Goal: Navigation & Orientation: Find specific page/section

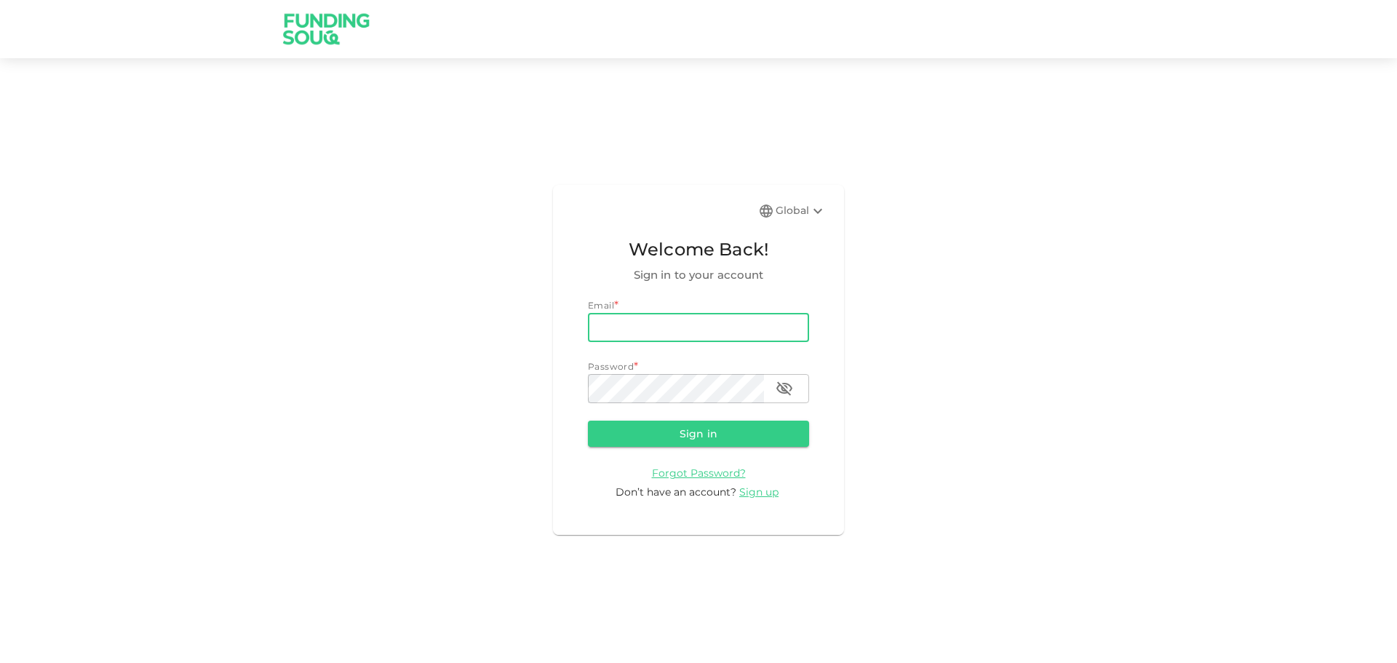
click at [656, 359] on div "Password *" at bounding box center [698, 366] width 221 height 15
click at [712, 365] on div "Password *" at bounding box center [698, 366] width 221 height 15
click at [683, 335] on input "email" at bounding box center [698, 327] width 221 height 29
type input "[EMAIL_ADDRESS][DOMAIN_NAME]"
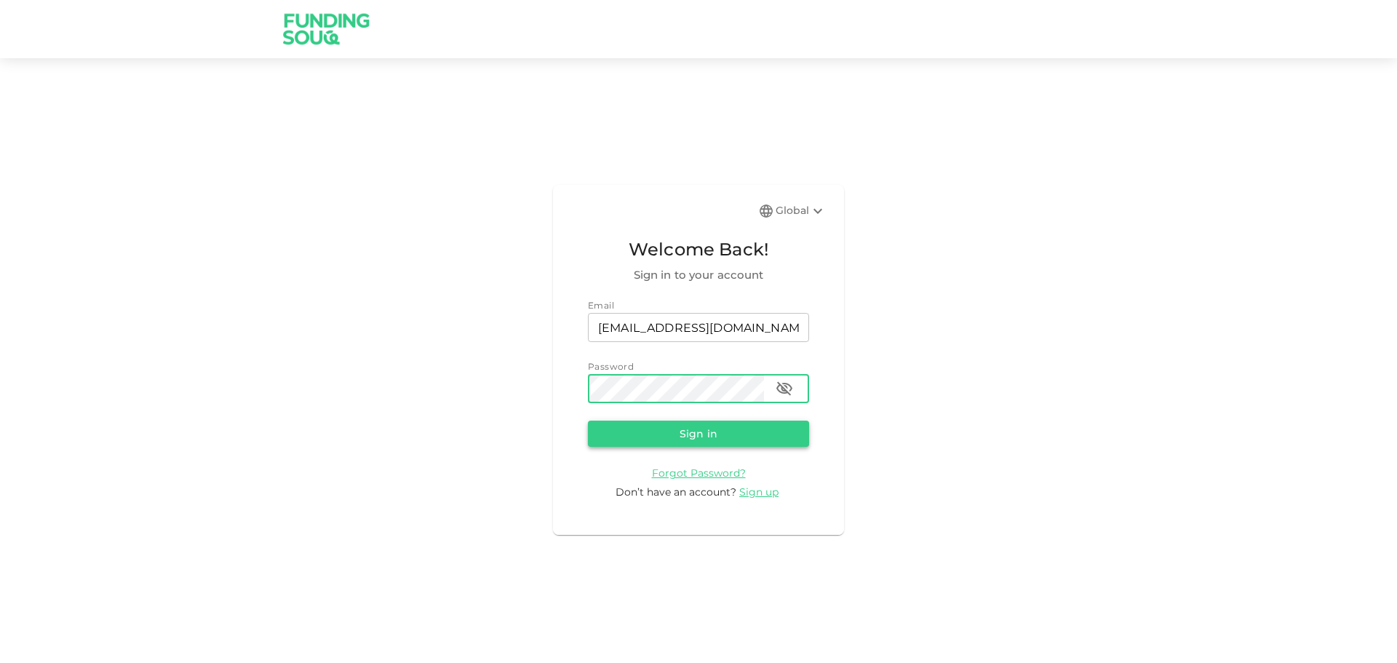
click at [679, 444] on button "Sign in" at bounding box center [698, 434] width 221 height 26
click at [501, 389] on div "Global Welcome Back! Sign in to your account Email email [EMAIL_ADDRESS][DOMAIN…" at bounding box center [698, 360] width 1397 height 568
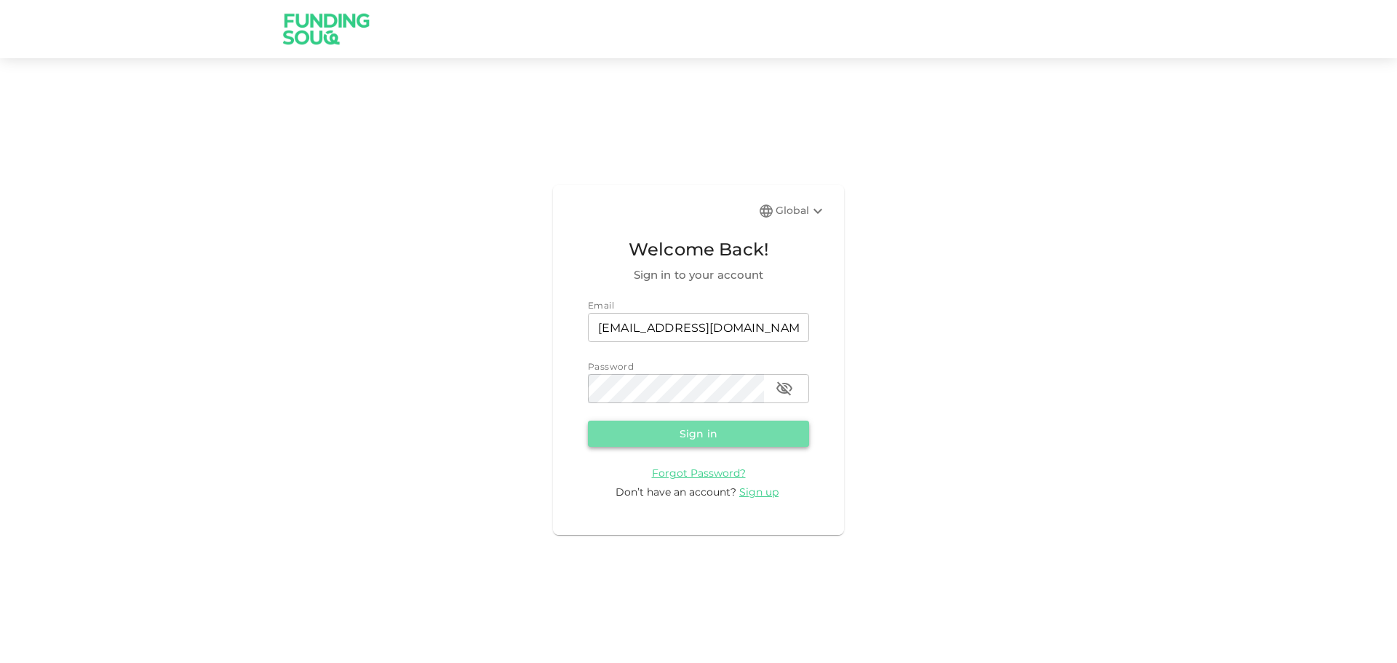
click at [633, 429] on button "Sign in" at bounding box center [698, 434] width 221 height 26
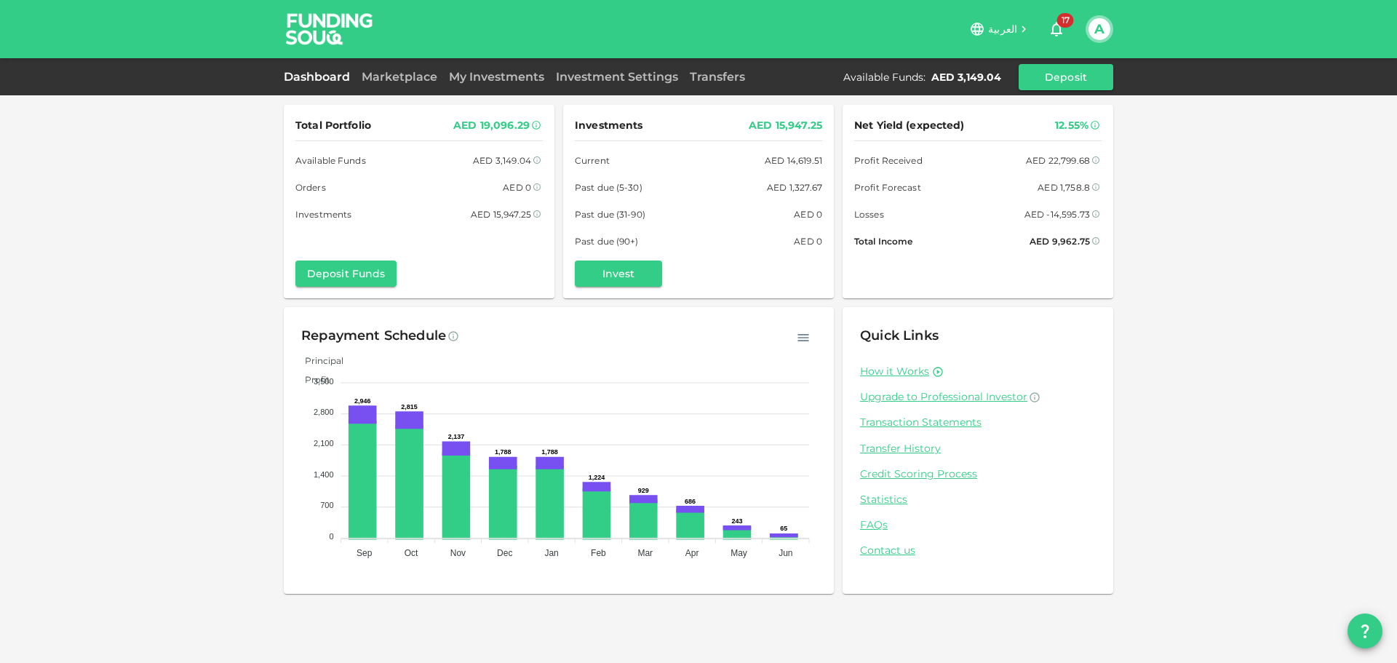
click at [488, 87] on div "Dashboard Marketplace My Investments Investment Settings Transfers Available Fu…" at bounding box center [698, 77] width 829 height 26
click at [486, 73] on link "My Investments" at bounding box center [496, 77] width 107 height 14
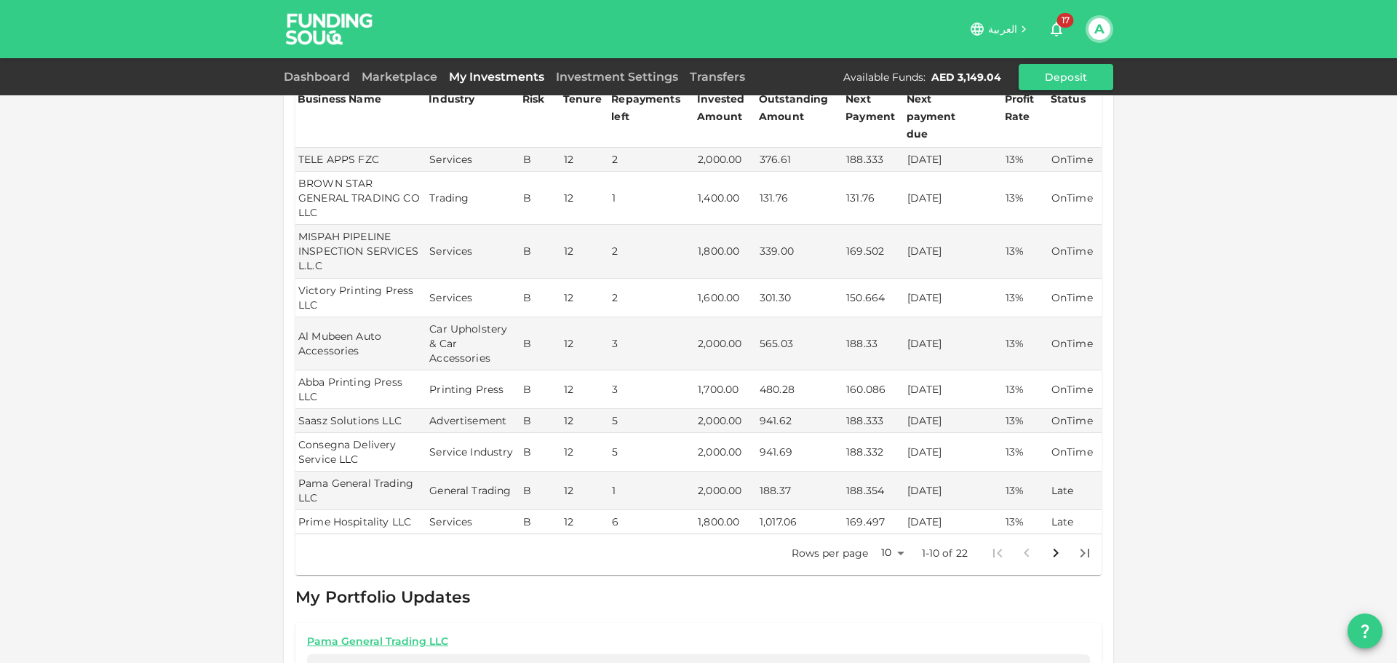
scroll to position [364, 0]
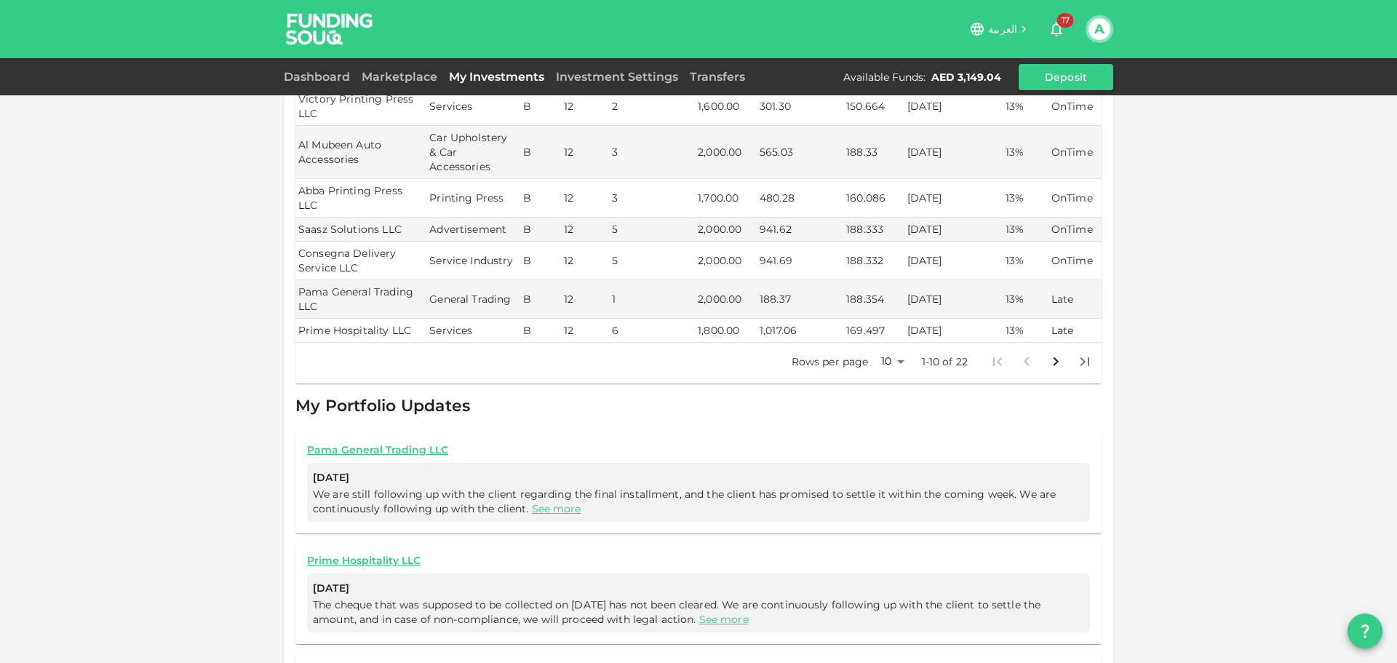
click at [896, 332] on body "العربية 17 A Dashboard Marketplace My Investments Investment Settings Transfers…" at bounding box center [698, 331] width 1397 height 663
click at [888, 401] on li "50" at bounding box center [887, 405] width 44 height 26
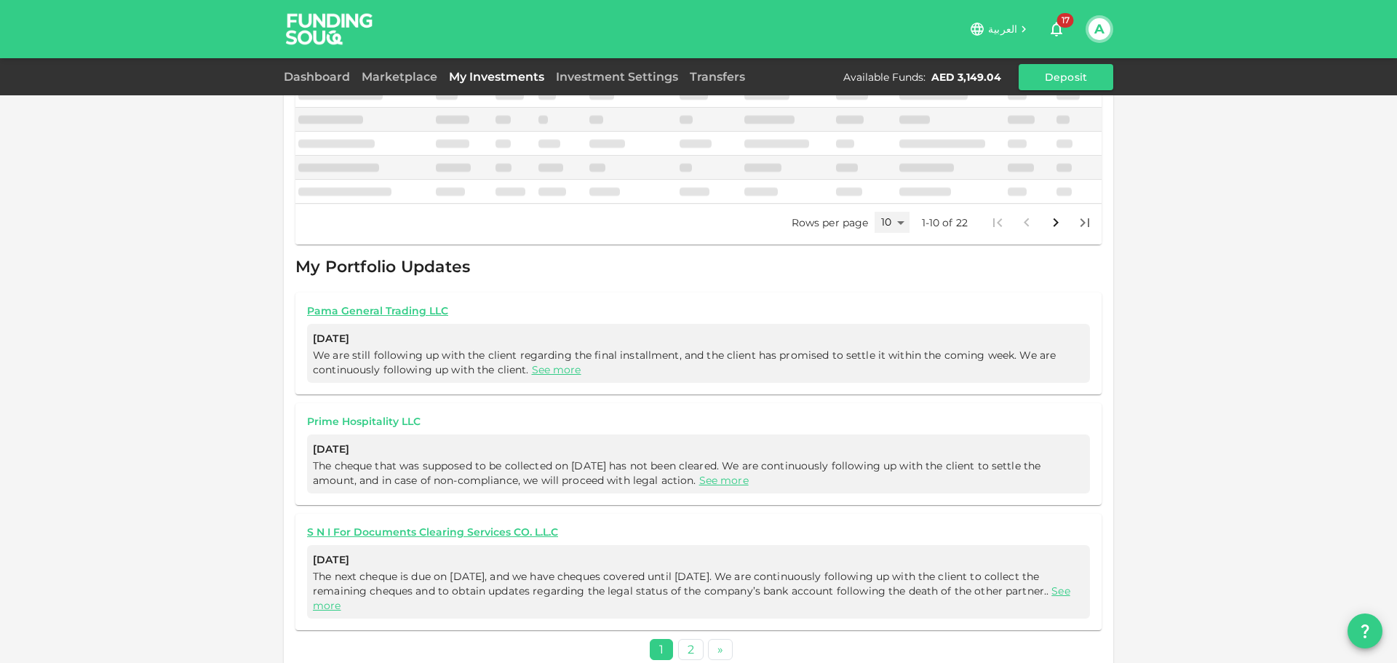
type input "50"
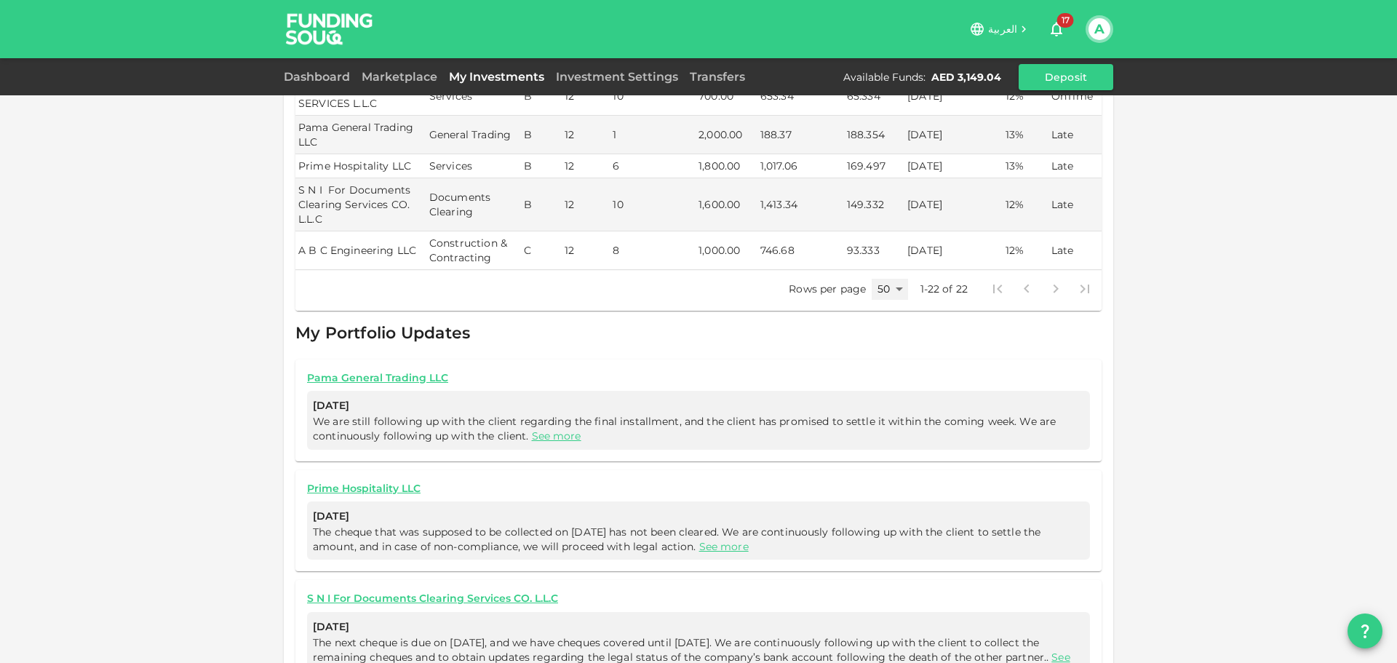
scroll to position [968, 0]
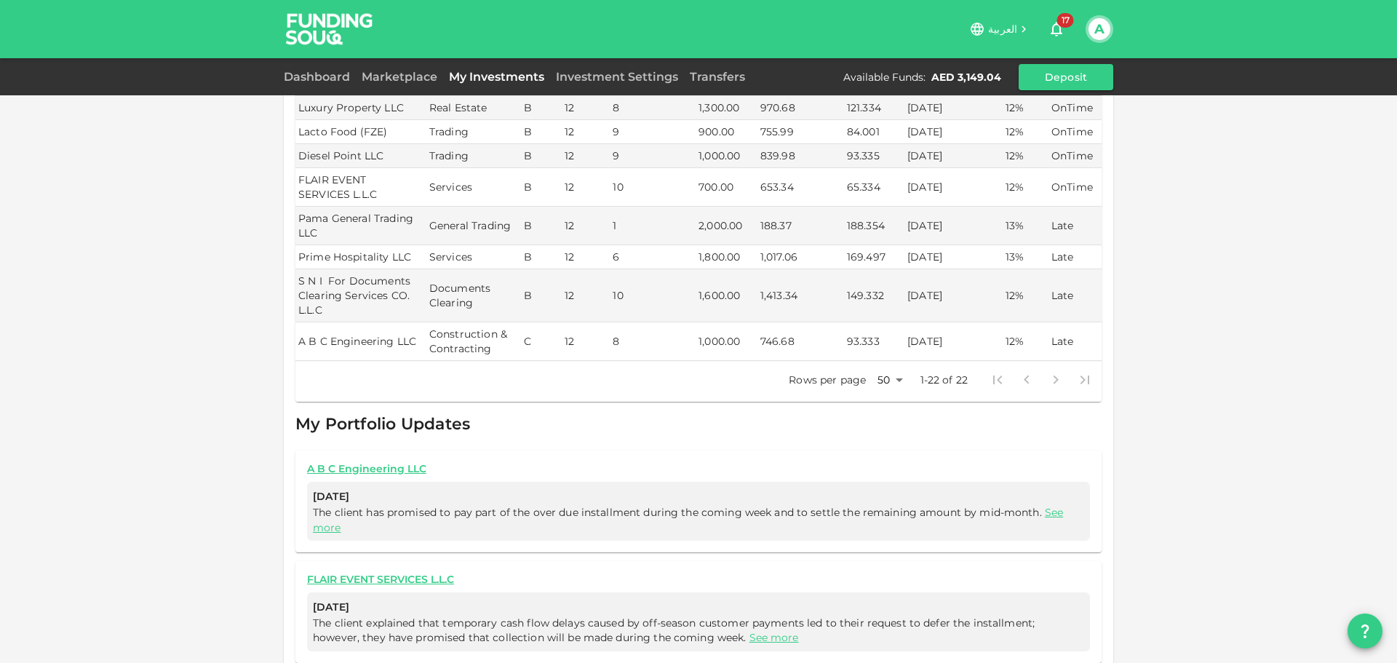
scroll to position [966, 0]
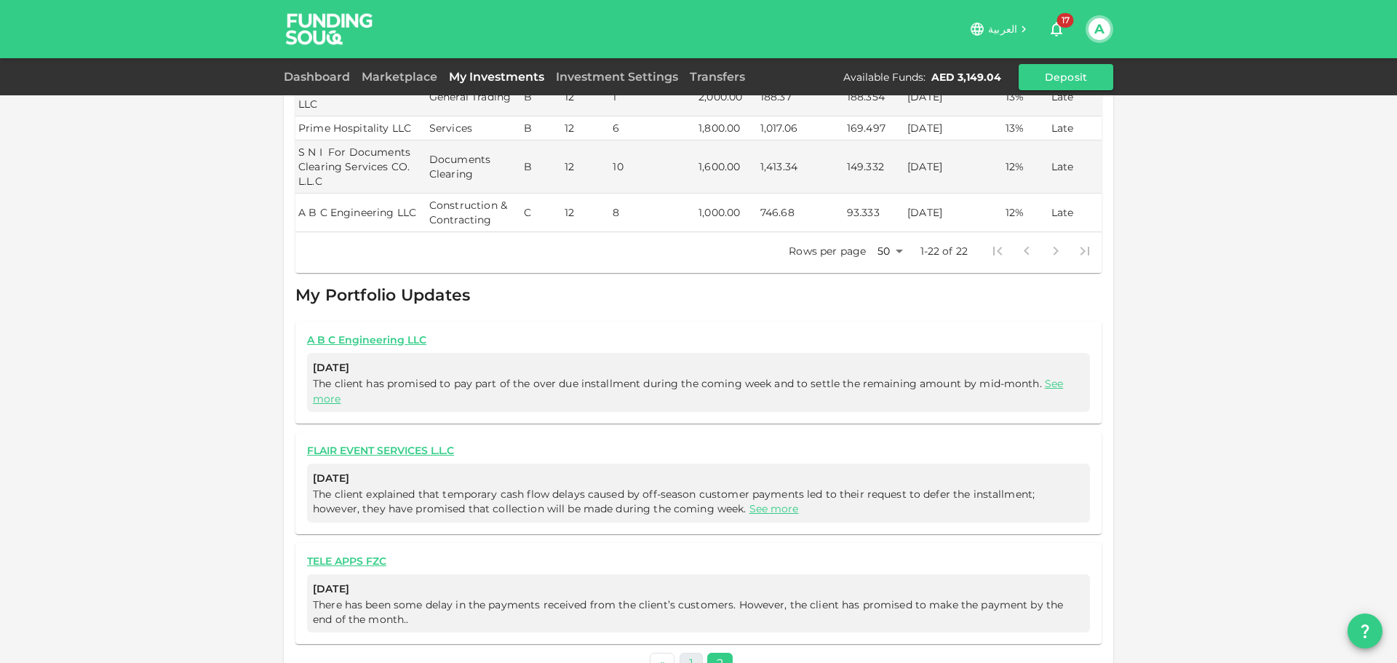
click at [681, 653] on link "1" at bounding box center [691, 663] width 23 height 21
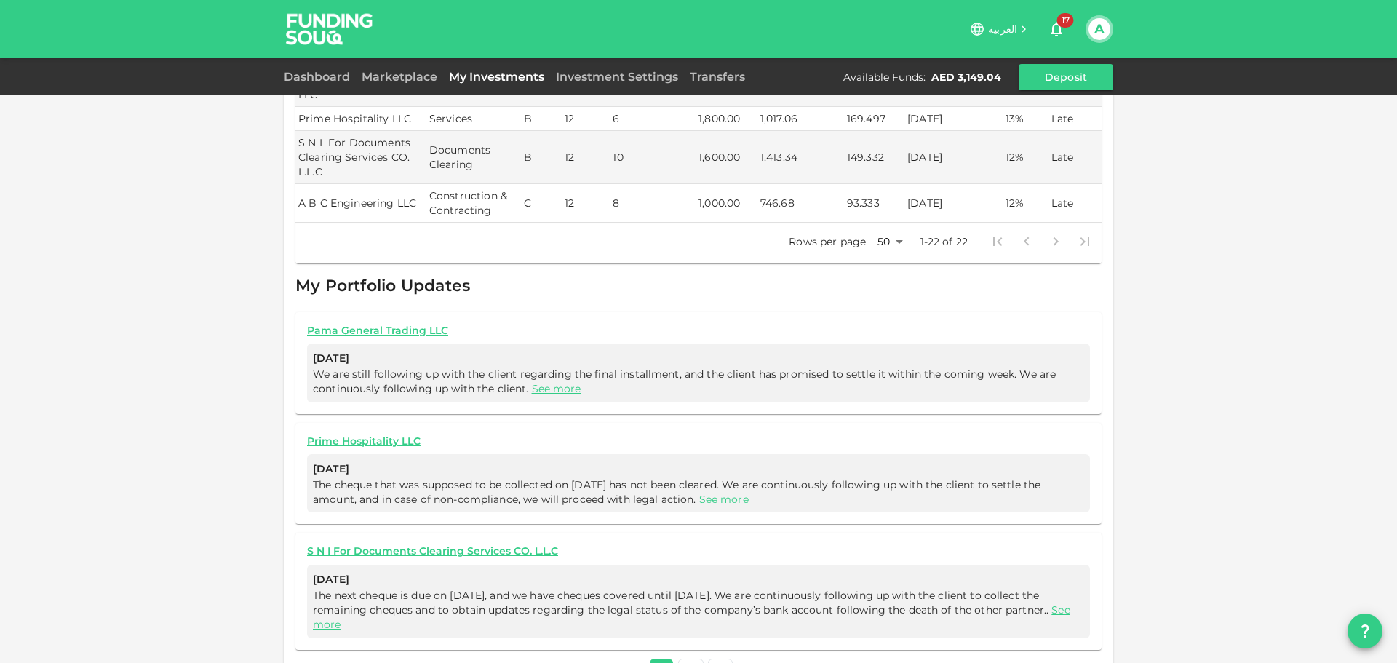
scroll to position [981, 0]
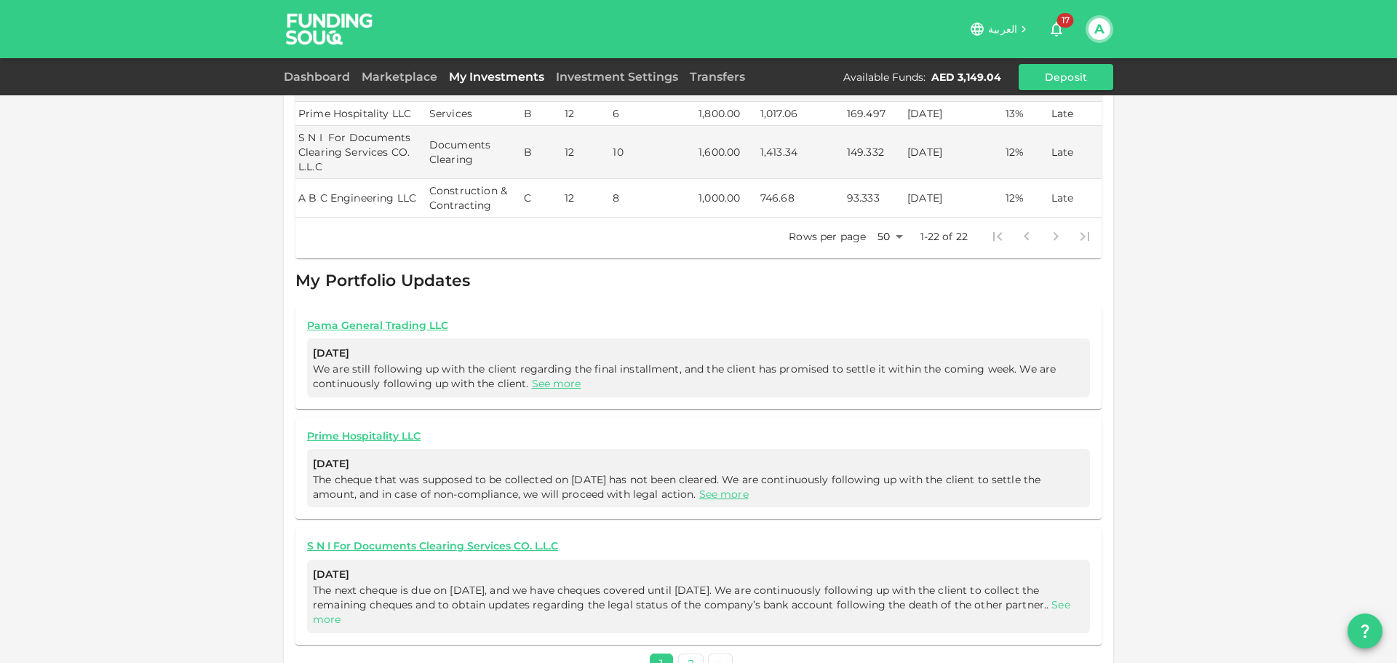
click at [380, 598] on link "See more" at bounding box center [691, 612] width 757 height 28
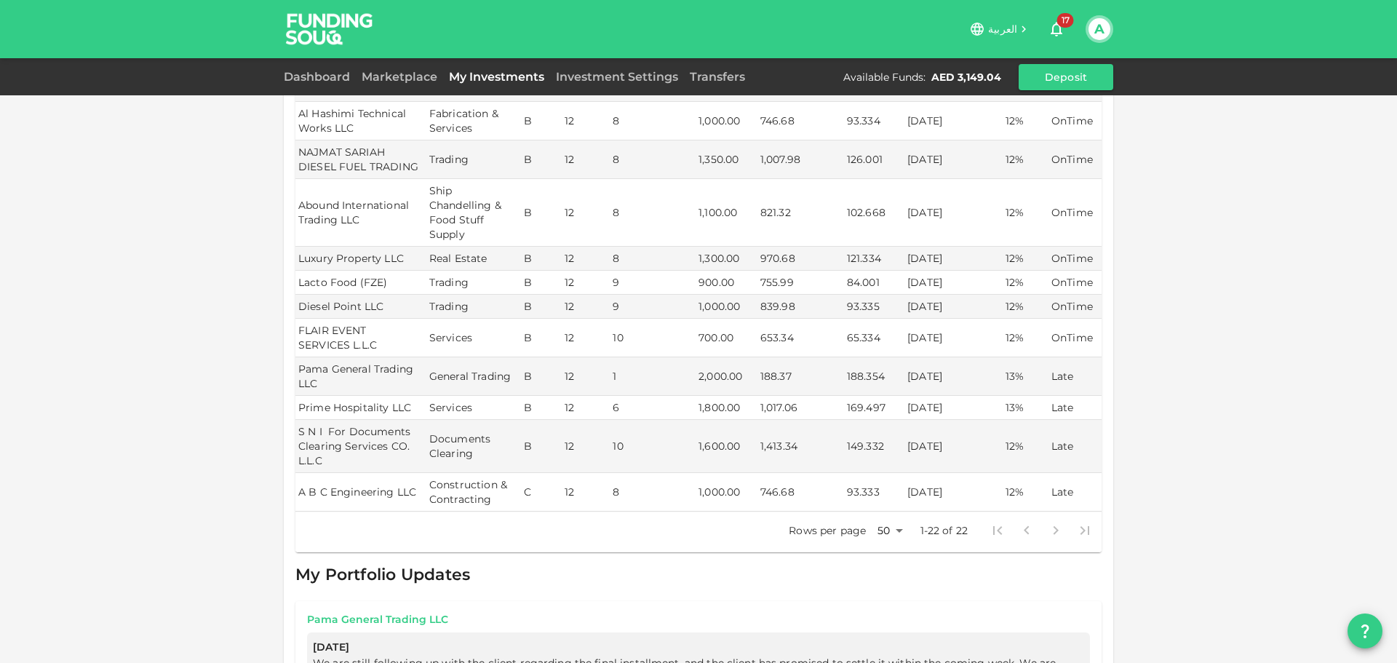
scroll to position [0, 0]
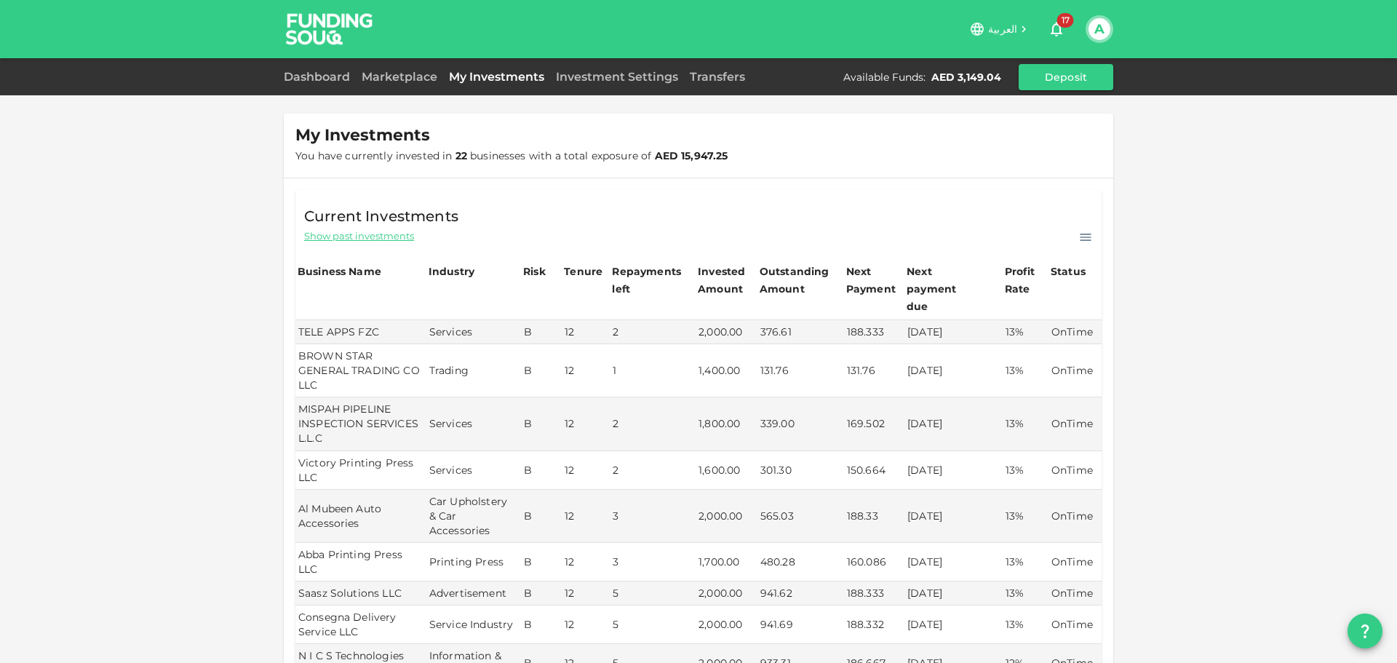
click at [717, 78] on link "Transfers" at bounding box center [717, 77] width 67 height 14
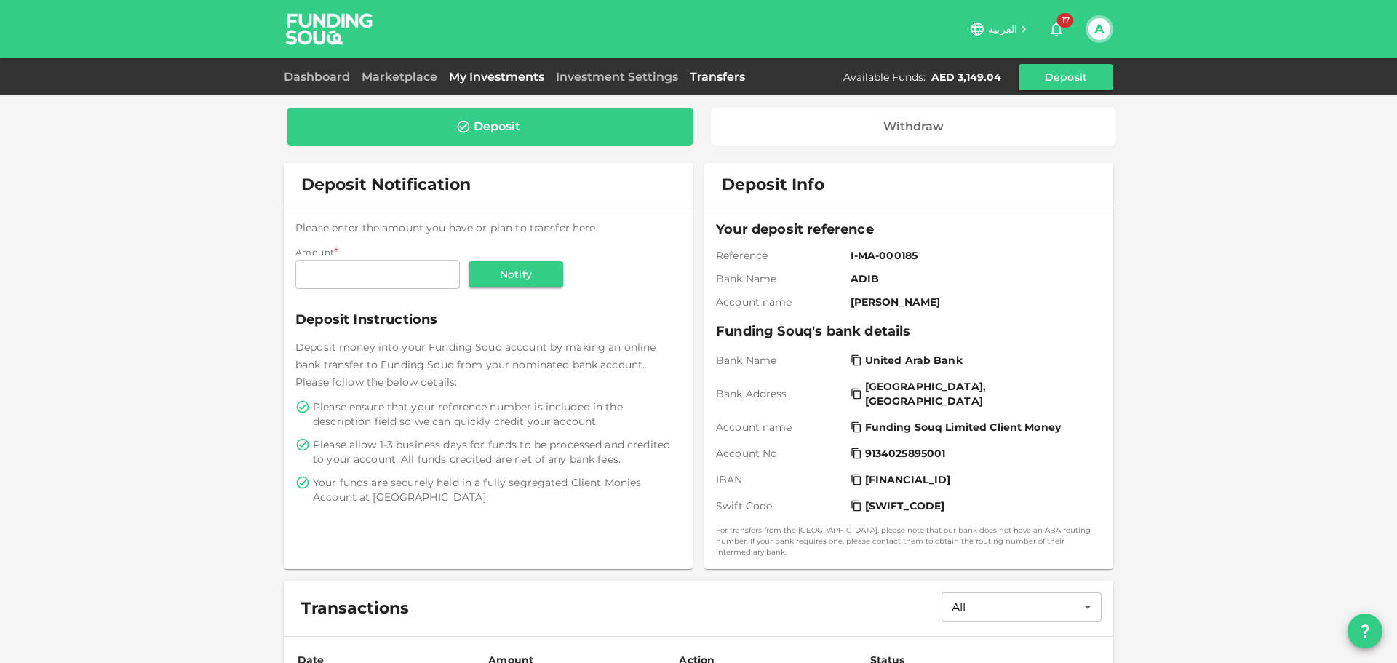
click at [504, 75] on link "My Investments" at bounding box center [496, 77] width 107 height 14
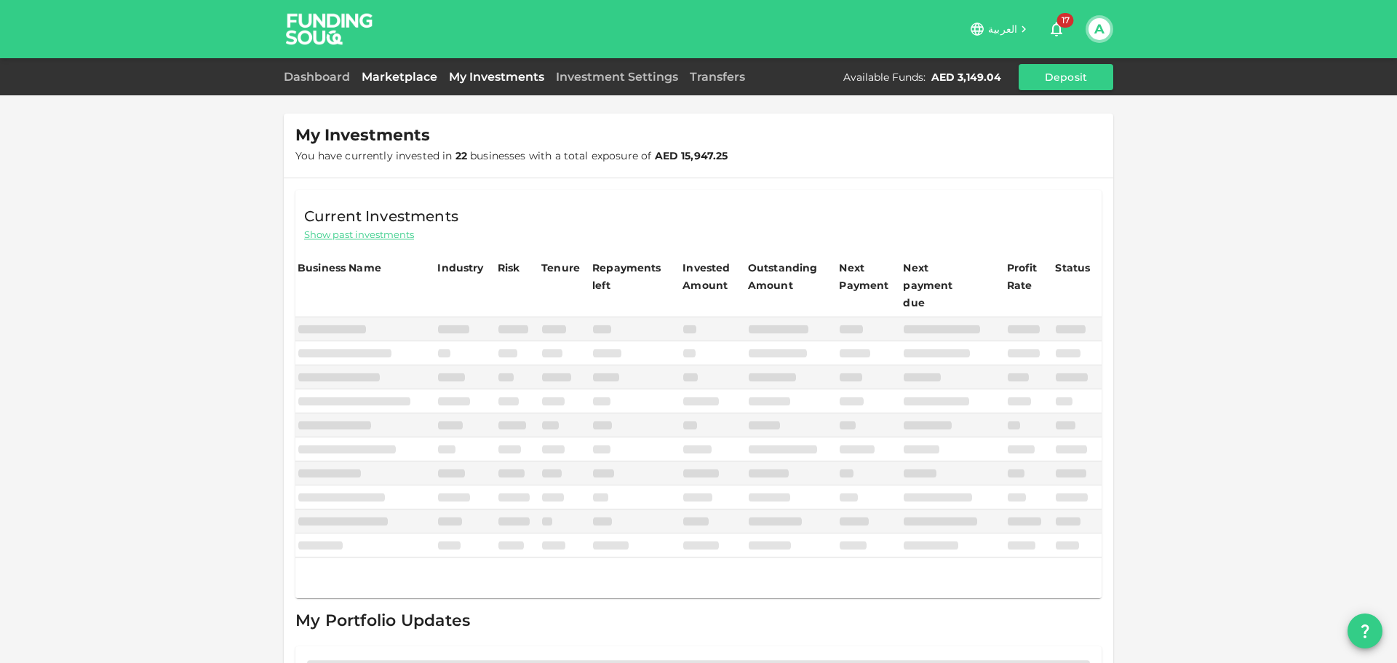
click at [439, 79] on link "Marketplace" at bounding box center [399, 77] width 87 height 14
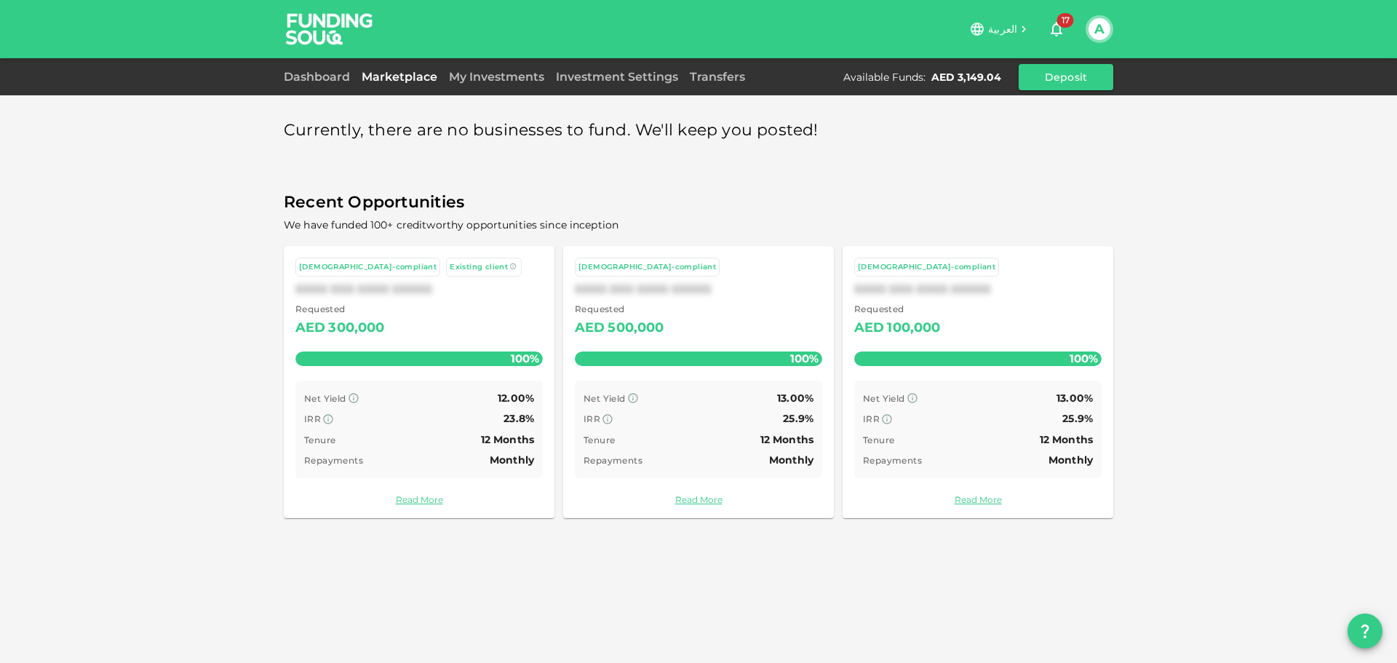
click at [352, 65] on div "Dashboard Marketplace My Investments Investment Settings Transfers Available Fu…" at bounding box center [698, 77] width 829 height 26
click at [545, 60] on div "Dashboard Marketplace My Investments Investment Settings Transfers Available Fu…" at bounding box center [698, 76] width 1397 height 37
click at [529, 75] on link "My Investments" at bounding box center [496, 77] width 107 height 14
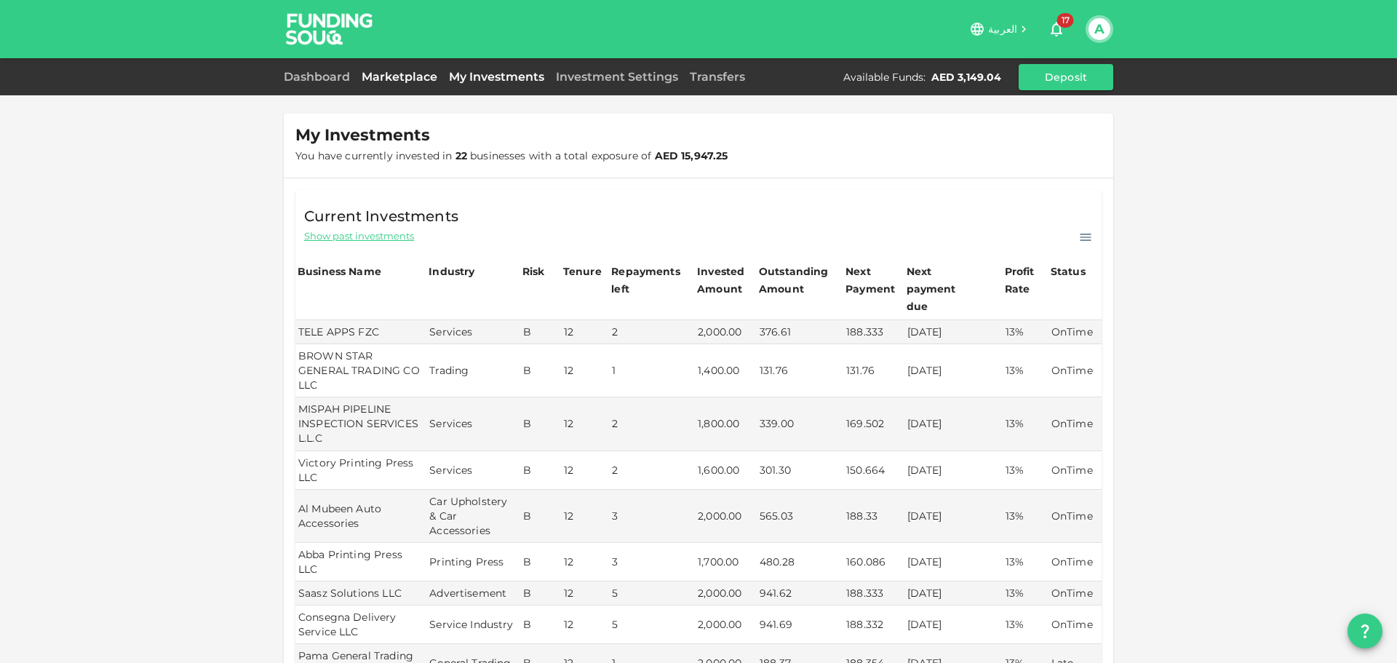
click at [406, 73] on link "Marketplace" at bounding box center [399, 77] width 87 height 14
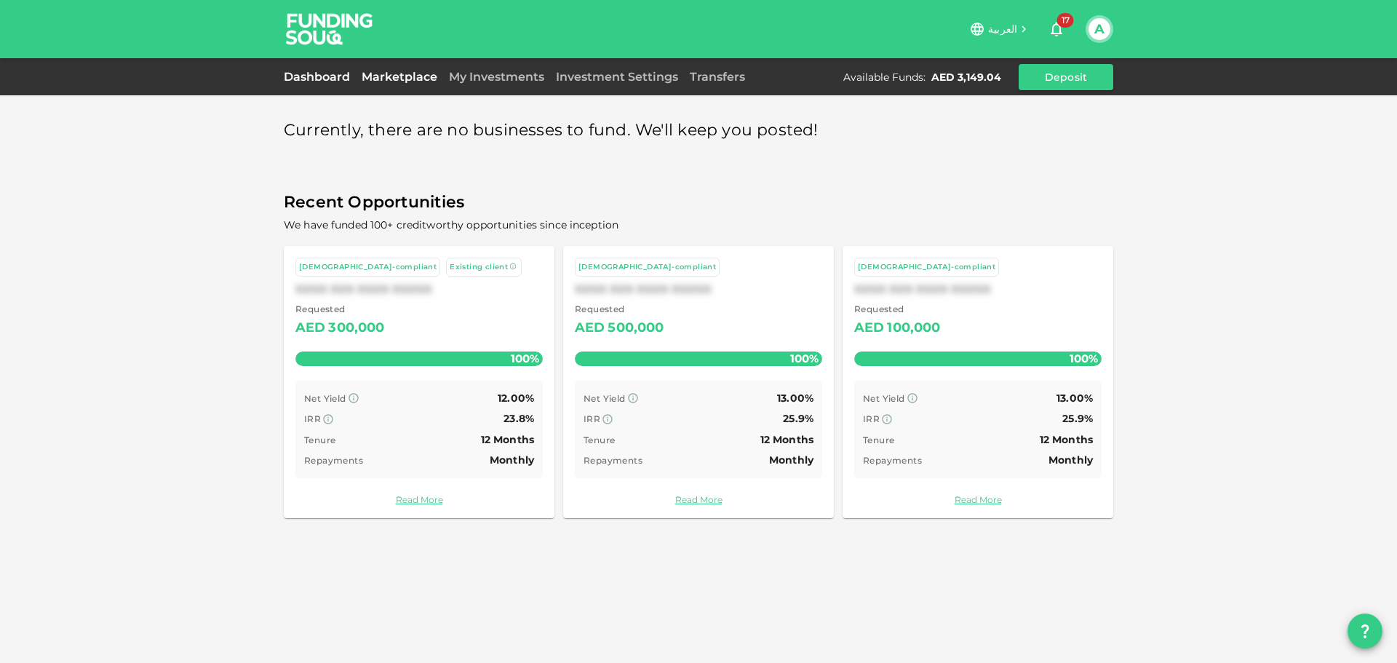
click at [296, 71] on link "Dashboard" at bounding box center [320, 77] width 72 height 14
